Goal: Navigation & Orientation: Find specific page/section

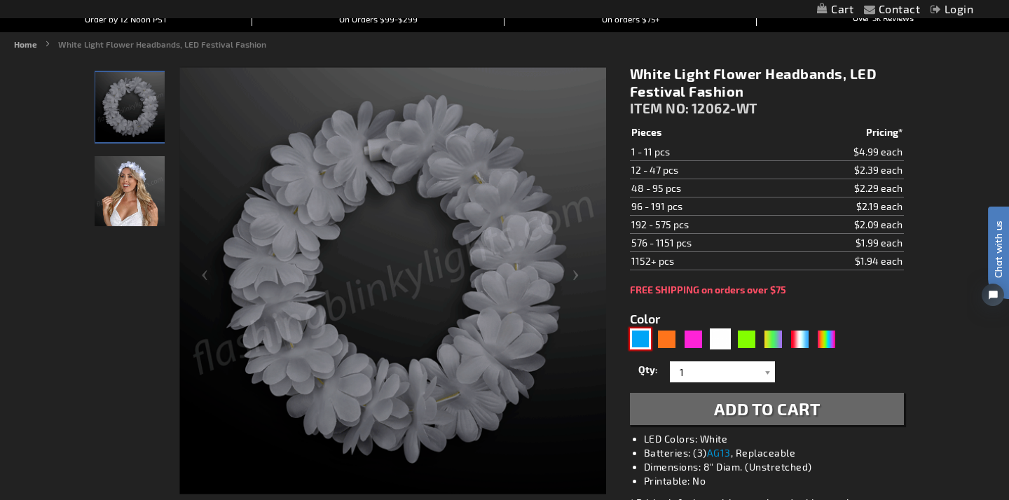
click at [638, 344] on div "Blue" at bounding box center [640, 339] width 21 height 21
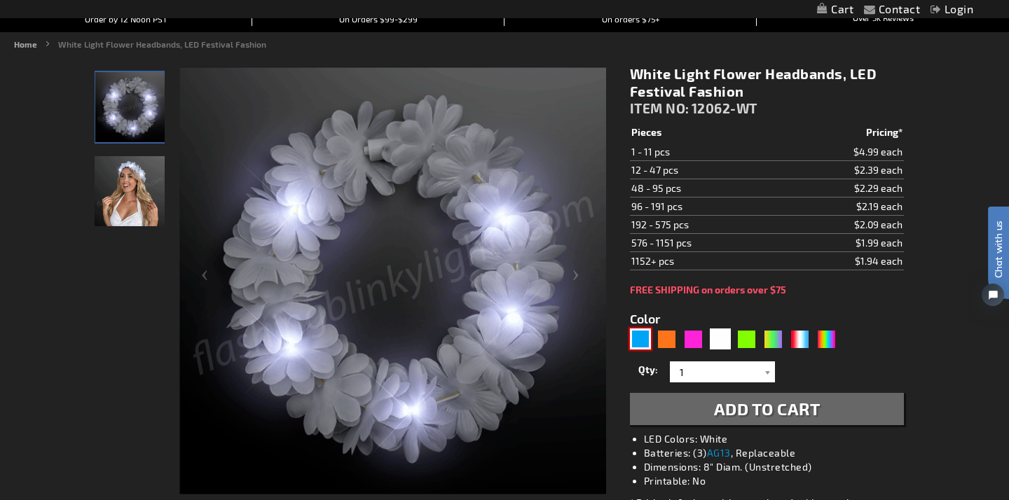
type input "5629"
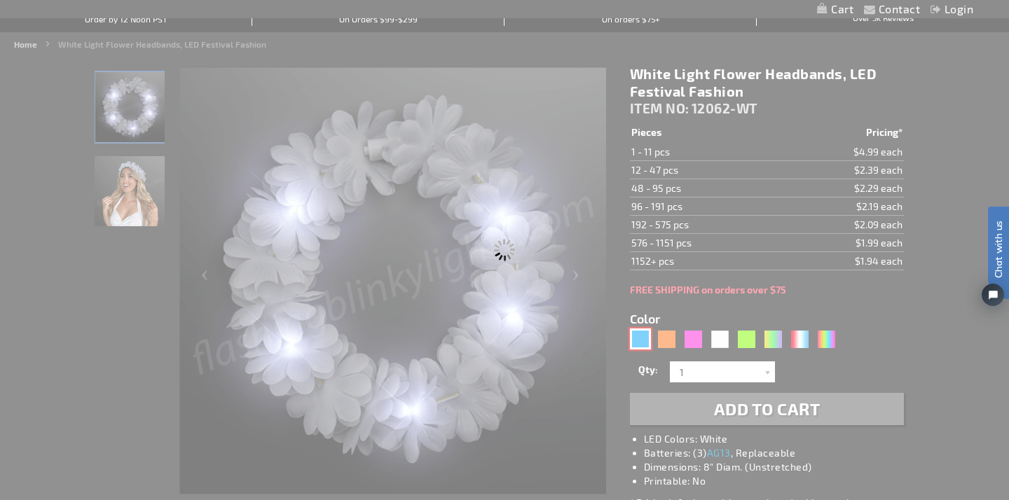
type input "12062-BL"
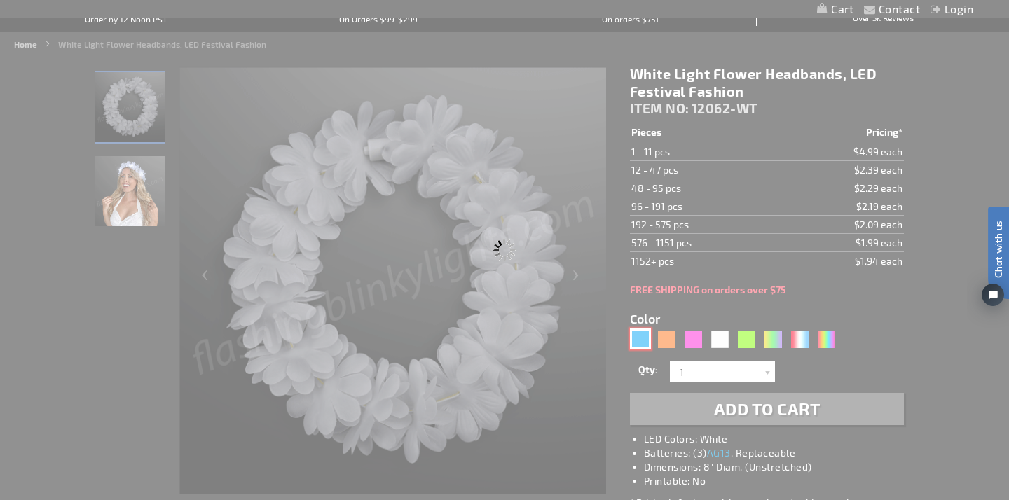
type input "Customize - Light Blue [DATE] Crown, LED Stretchy Headband - ITEM NO: 12062-BL"
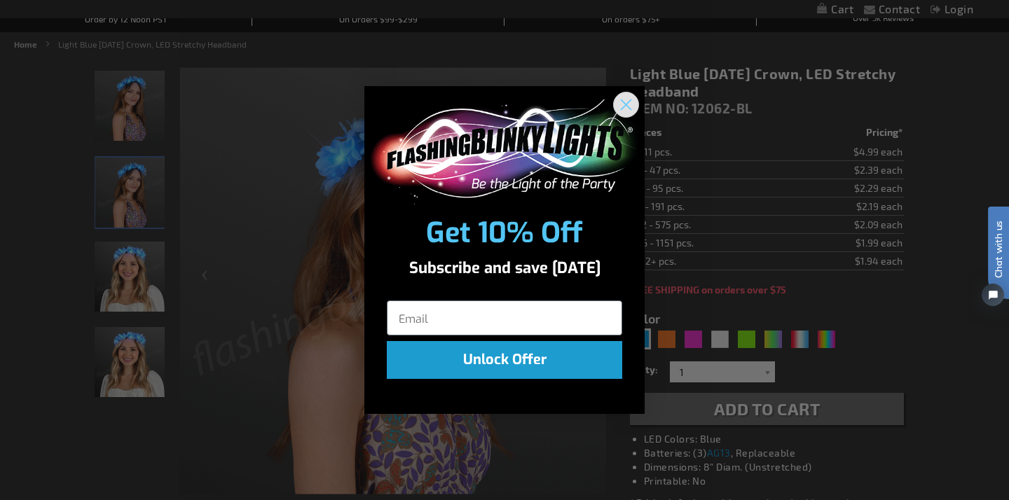
click at [620, 99] on circle "Close dialog" at bounding box center [625, 103] width 23 height 23
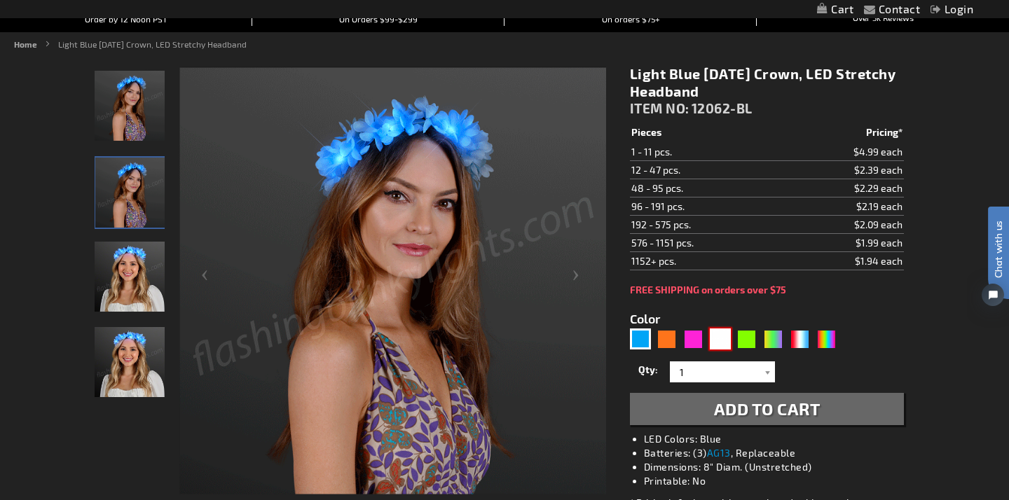
click at [722, 335] on div "White" at bounding box center [720, 339] width 21 height 21
type input "5646"
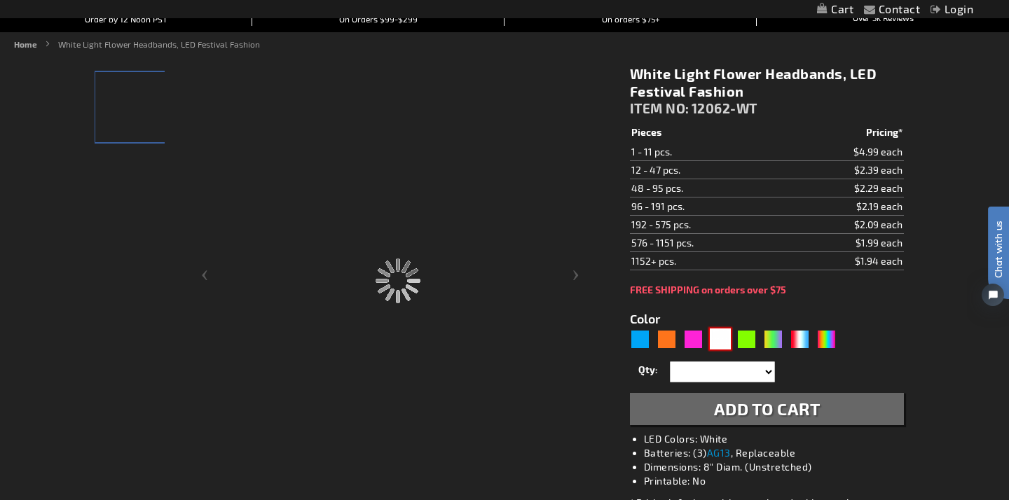
type input "12062-WT"
type input "Customize - White Light Flower Headbands, LED Festival Fashion - ITEM NO: 12062…"
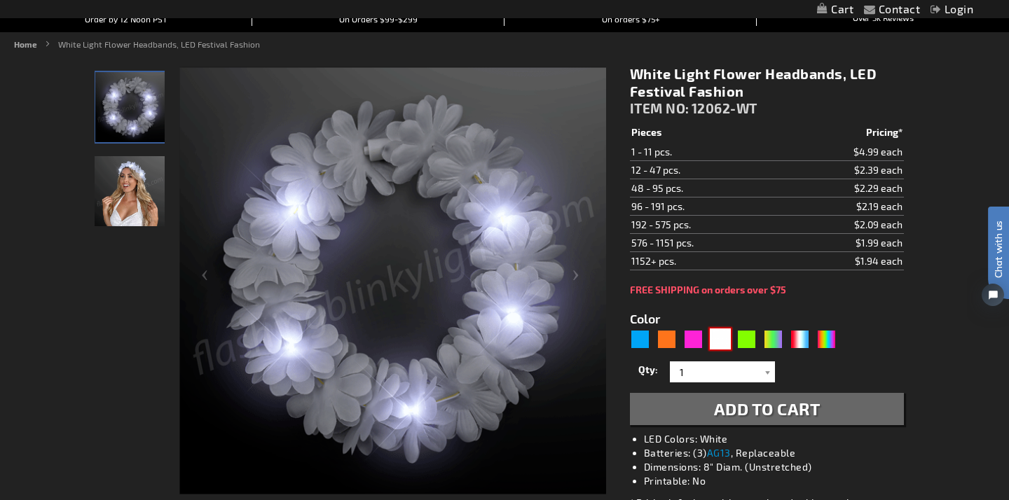
click at [111, 198] on img at bounding box center [130, 191] width 70 height 70
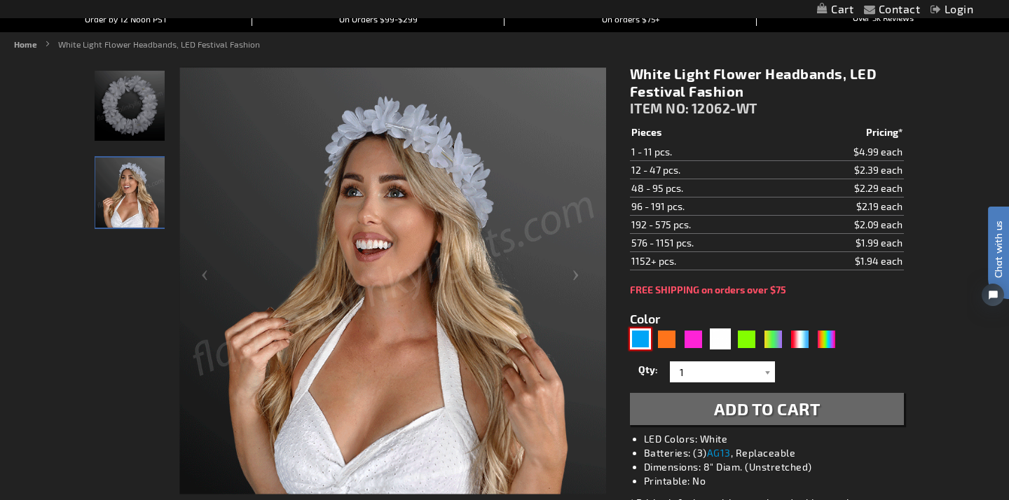
click at [642, 348] on div "Blue" at bounding box center [640, 339] width 21 height 21
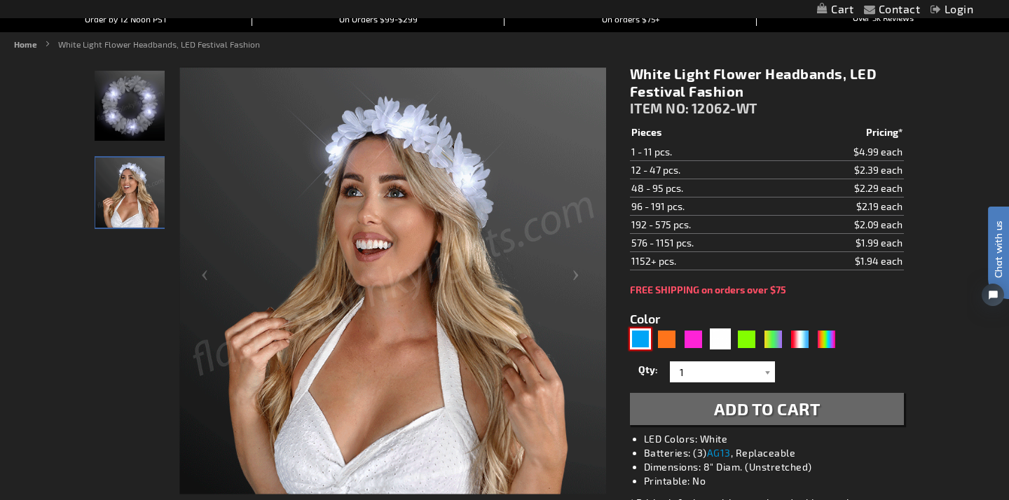
type input "5629"
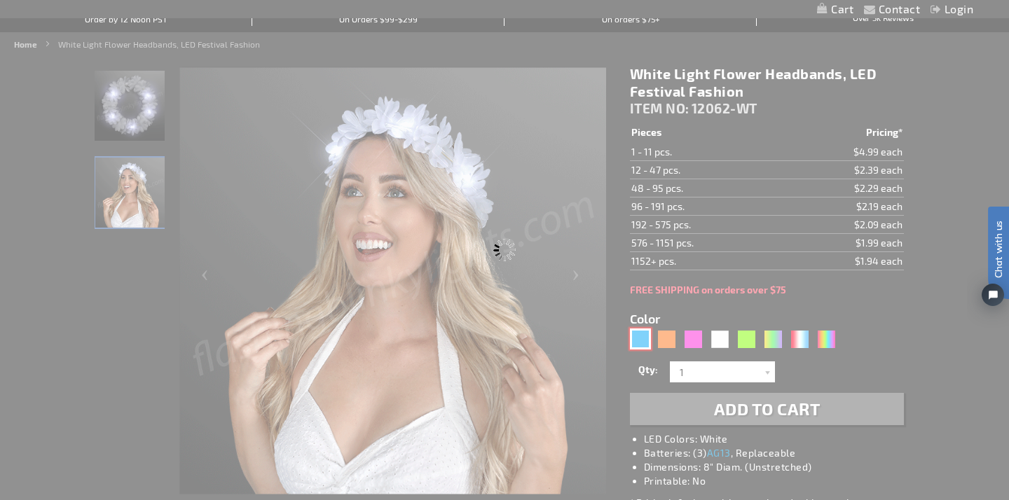
type input "12062-BL"
type input "Customize - Light Blue [DATE] Crown, LED Stretchy Headband - ITEM NO: 12062-BL"
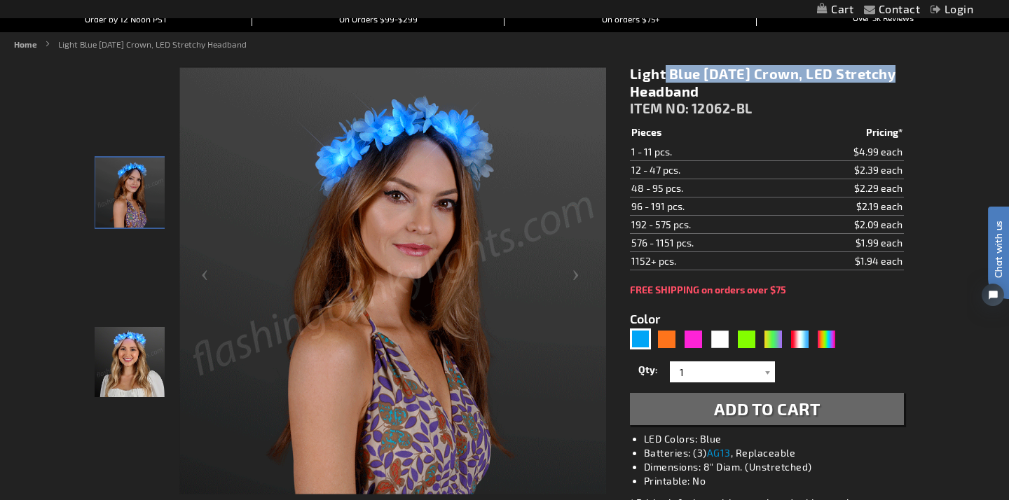
drag, startPoint x: 629, startPoint y: 72, endPoint x: 856, endPoint y: 78, distance: 227.1
click at [856, 78] on h1 "Light Blue [DATE] Crown, LED Stretchy Headband" at bounding box center [767, 82] width 274 height 35
copy h1 "Light Blue [DATE] Crown"
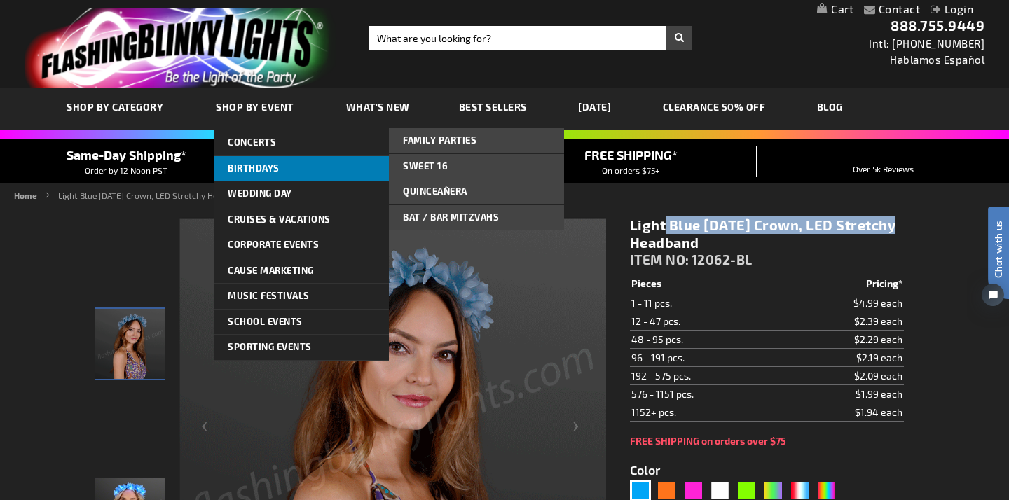
click at [247, 163] on span "Birthdays" at bounding box center [254, 168] width 52 height 11
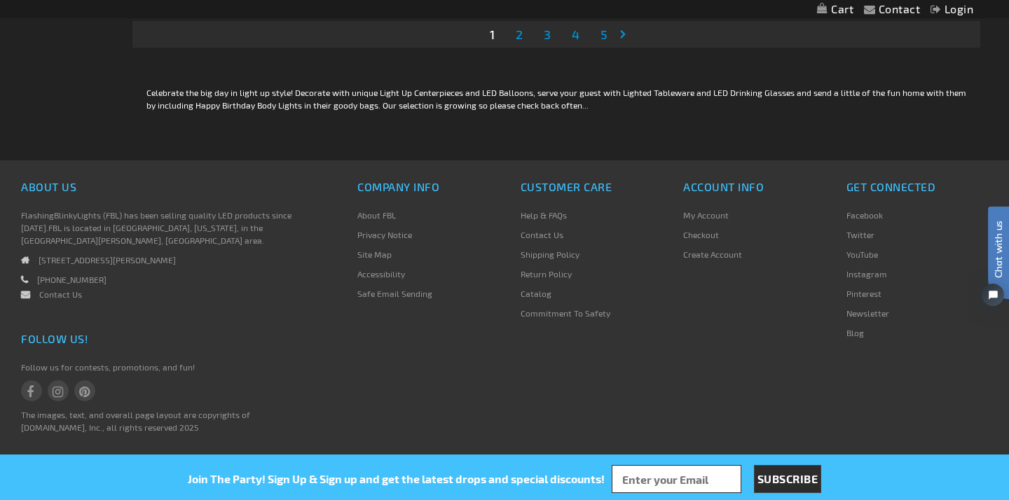
scroll to position [3016, 0]
